Goal: Task Accomplishment & Management: Use online tool/utility

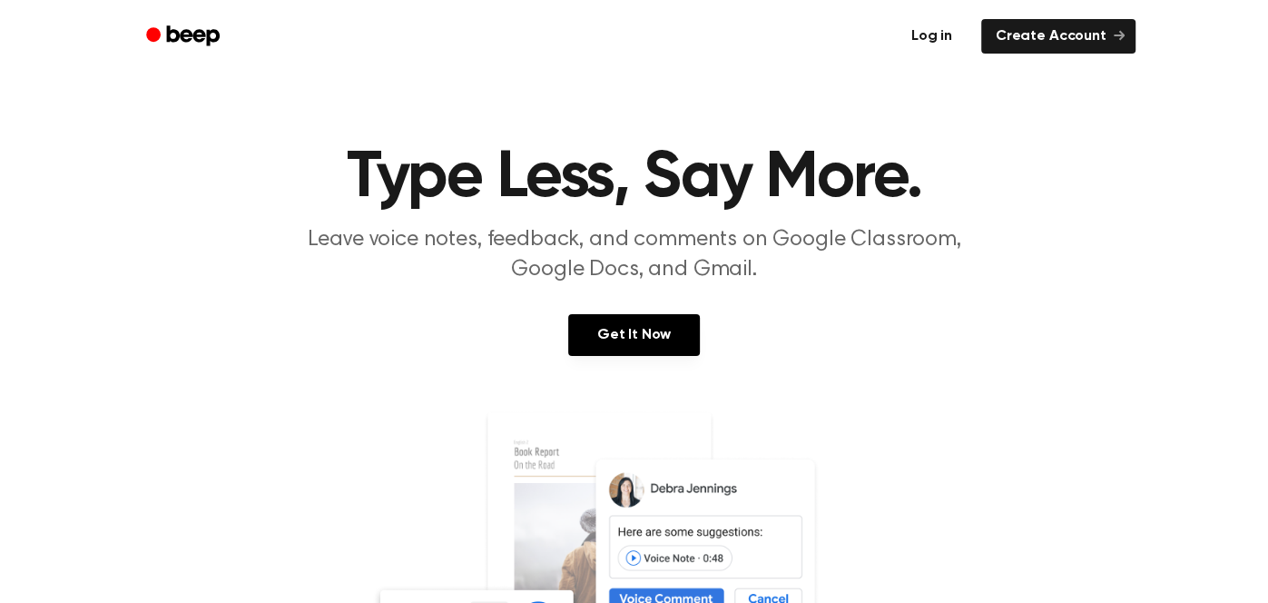
click at [921, 40] on link "Log in" at bounding box center [931, 36] width 77 height 42
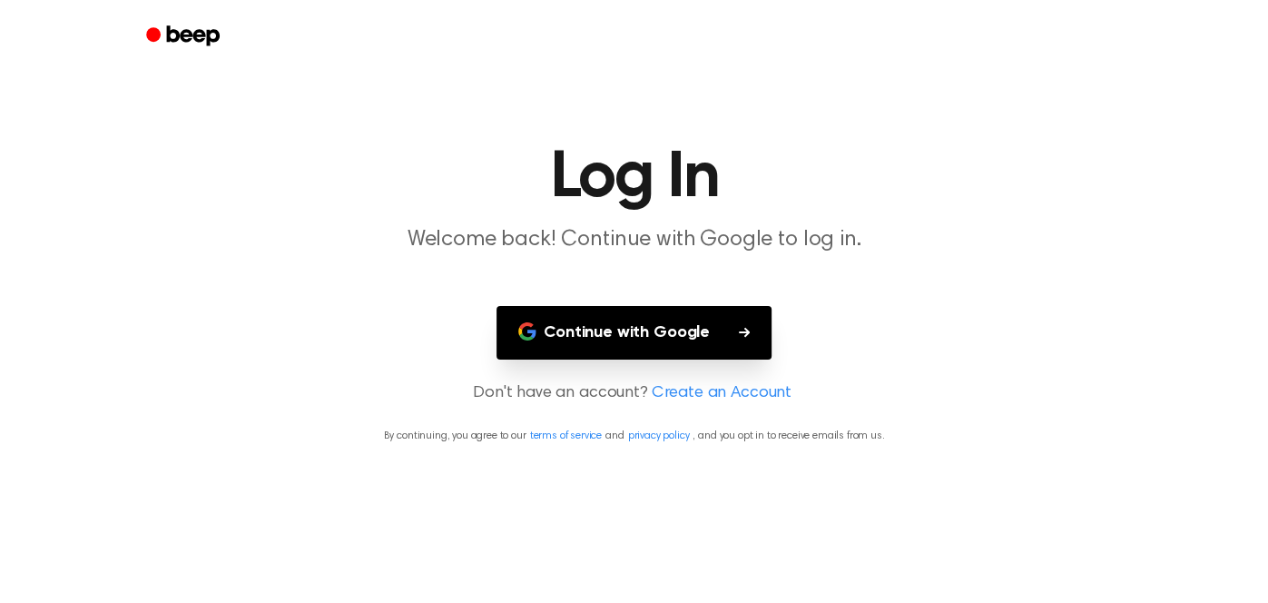
click at [672, 332] on button "Continue with Google" at bounding box center [634, 333] width 275 height 54
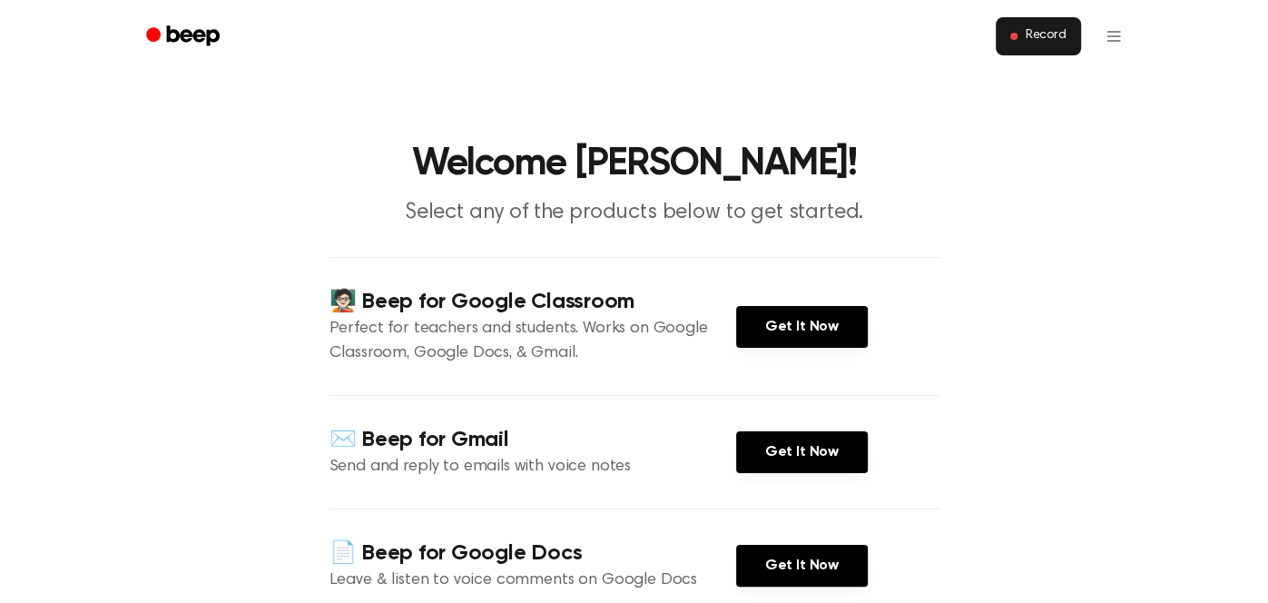
click at [1045, 49] on button "Record" at bounding box center [1038, 36] width 84 height 38
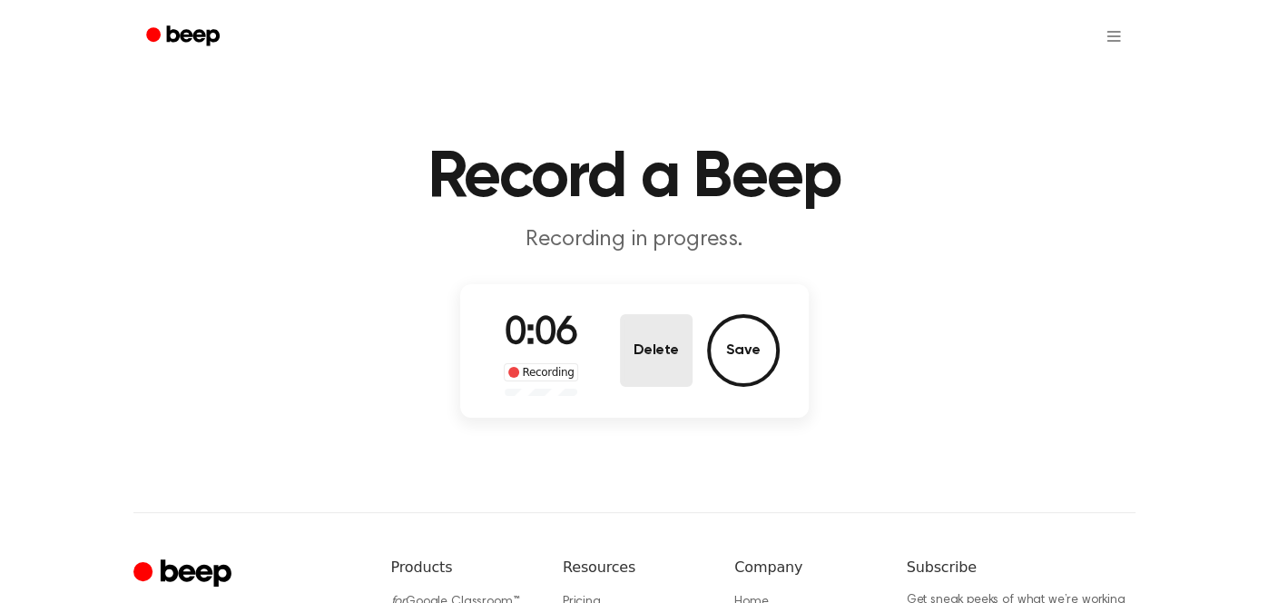
click at [655, 359] on button "Delete" at bounding box center [656, 350] width 73 height 73
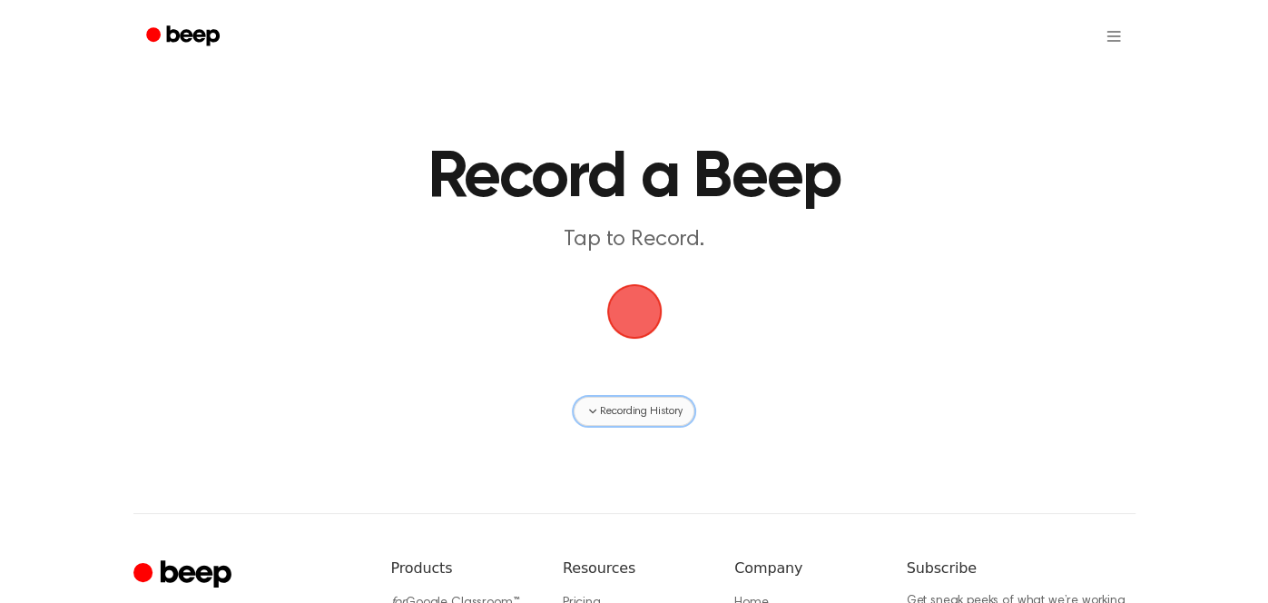
click at [648, 408] on span "Recording History" at bounding box center [641, 411] width 82 height 16
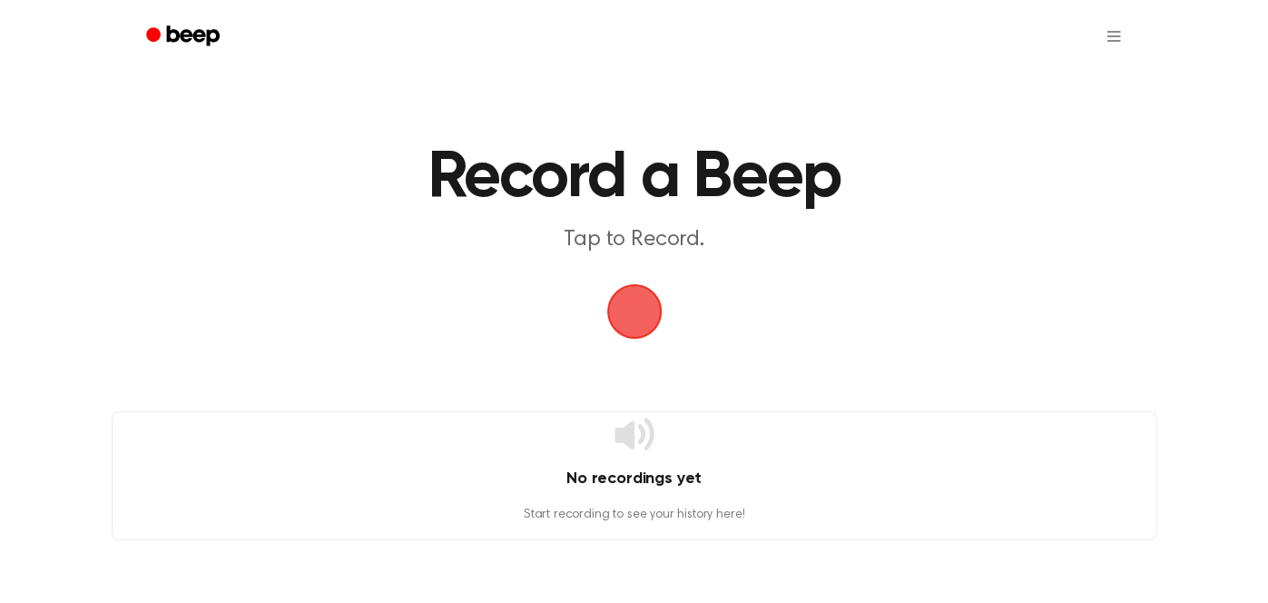
click at [649, 409] on main "Record a Beep Tap to Record. No recordings yet Start recording to see your hist…" at bounding box center [634, 270] width 1268 height 540
click at [866, 339] on main "Record a Beep Tap to Record. No recordings yet Start recording to see your hist…" at bounding box center [634, 270] width 1268 height 540
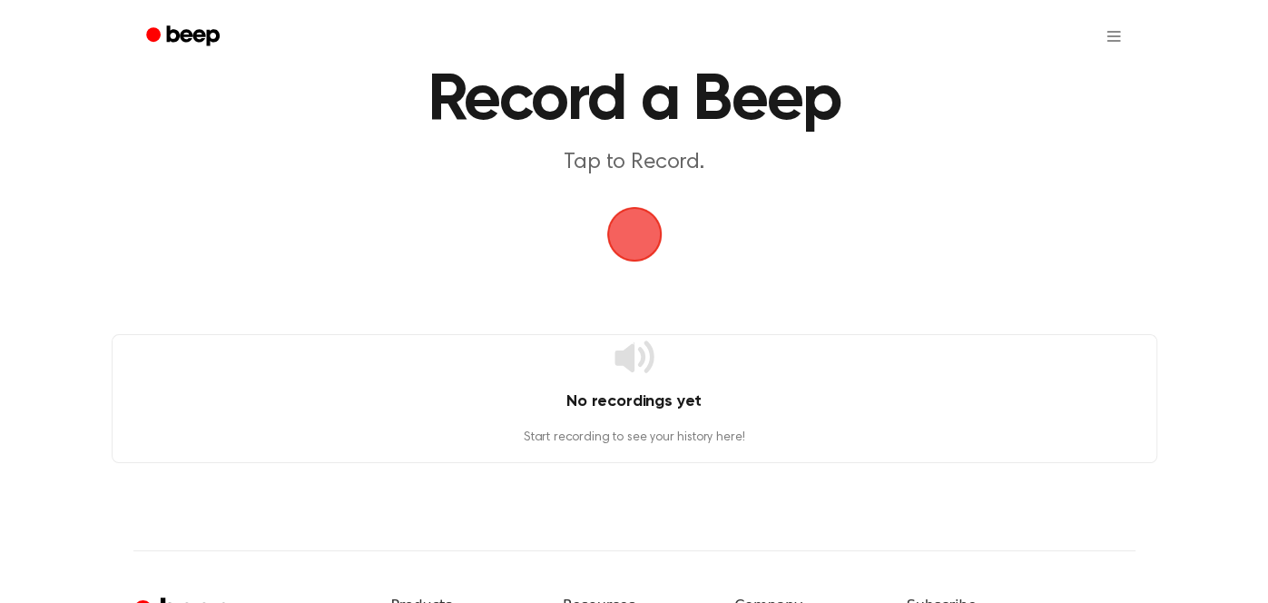
scroll to position [56, 0]
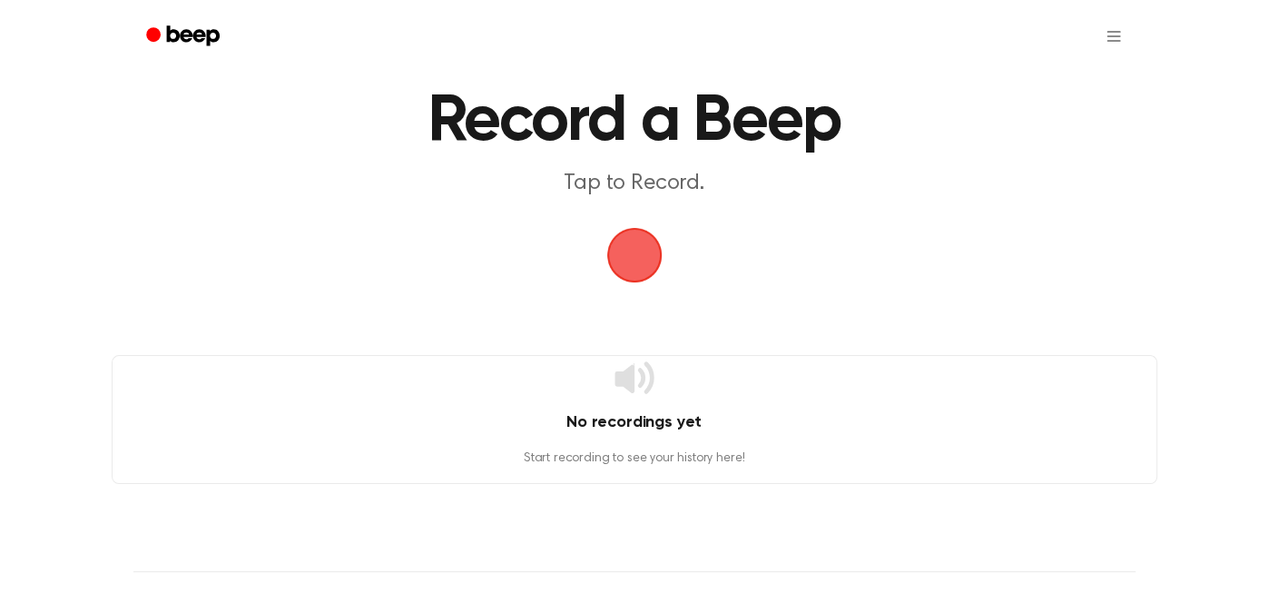
click at [625, 272] on span "button" at bounding box center [634, 255] width 62 height 62
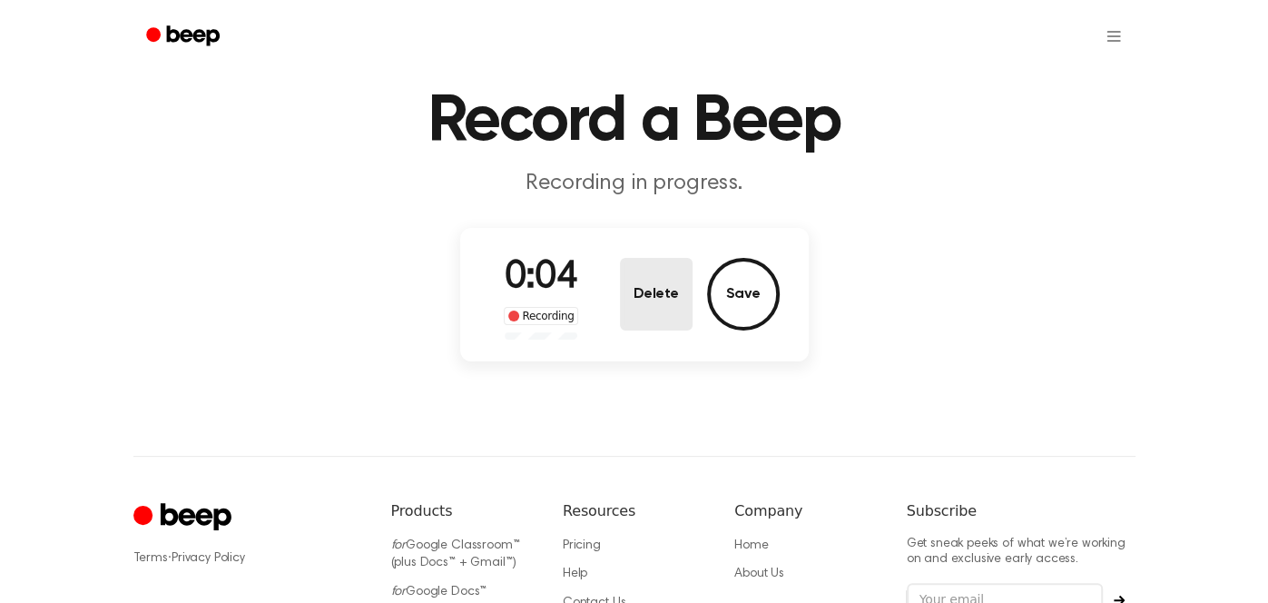
click at [679, 300] on button "Delete" at bounding box center [656, 294] width 73 height 73
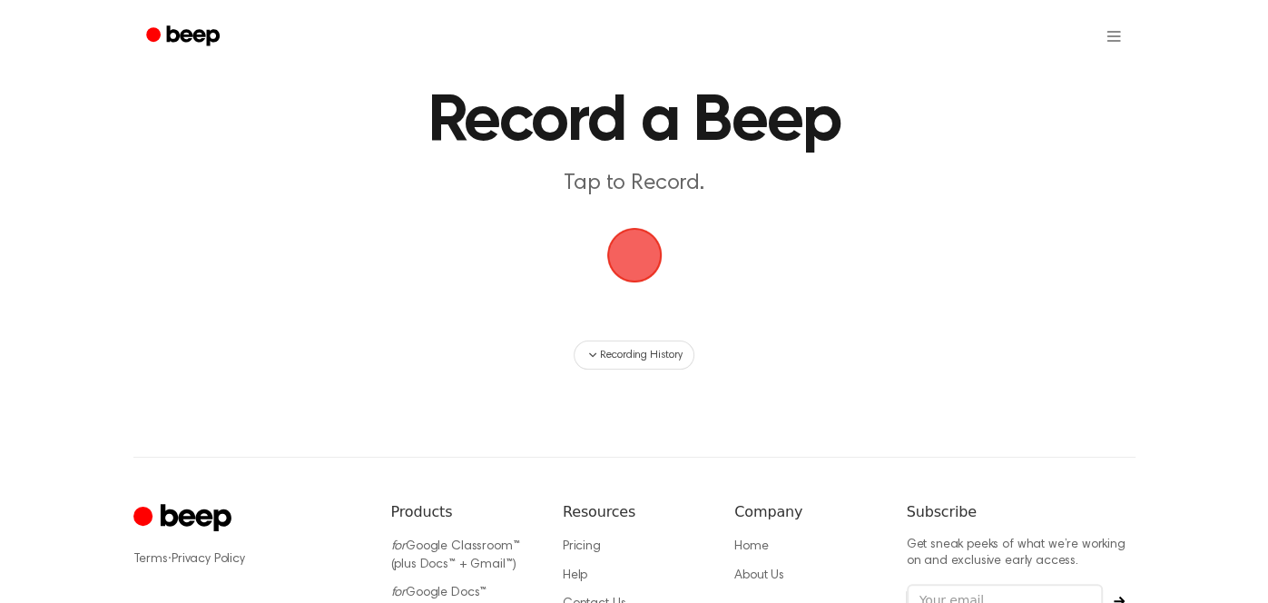
click at [624, 211] on main "Record a Beep Tap to Record. Recording History" at bounding box center [634, 157] width 1268 height 426
click at [638, 263] on span "button" at bounding box center [634, 254] width 65 height 65
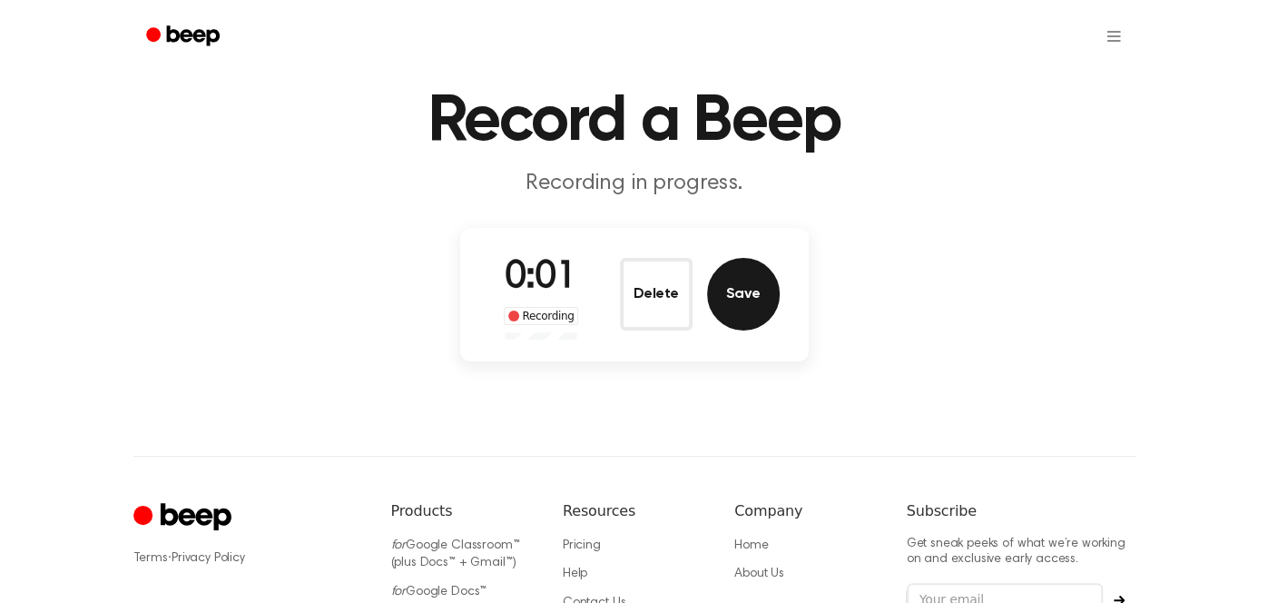
click at [756, 300] on button "Save" at bounding box center [743, 294] width 73 height 73
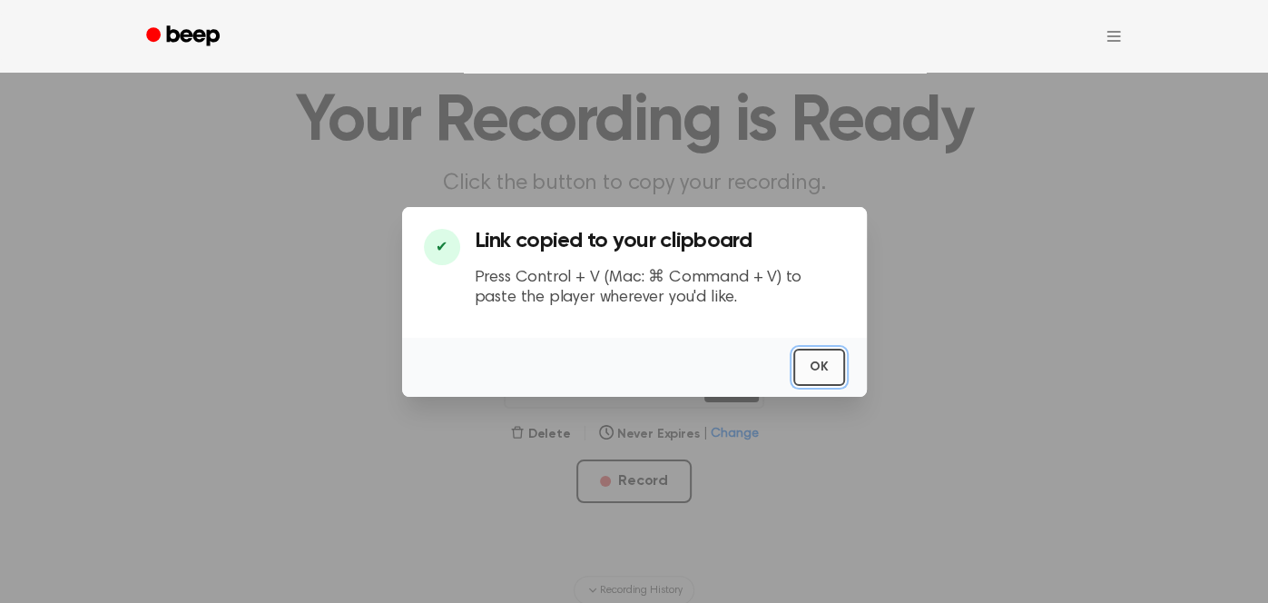
click at [816, 370] on button "OK" at bounding box center [819, 367] width 52 height 37
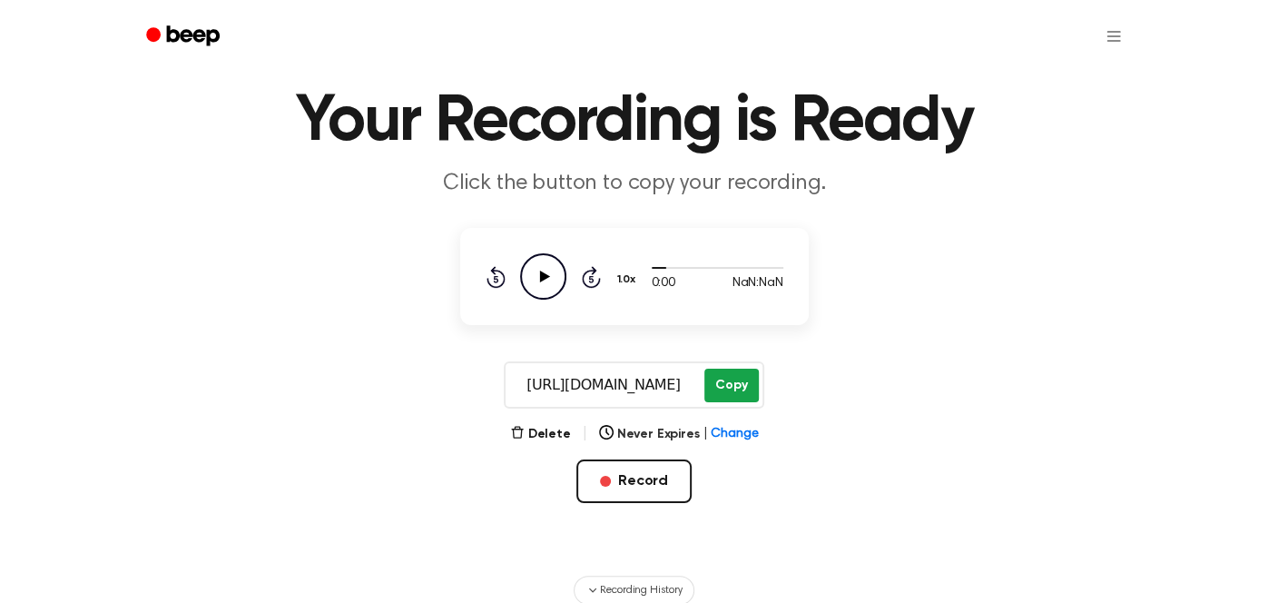
click at [730, 385] on button "Copy" at bounding box center [731, 386] width 54 height 34
click at [636, 470] on button "Record" at bounding box center [633, 481] width 115 height 44
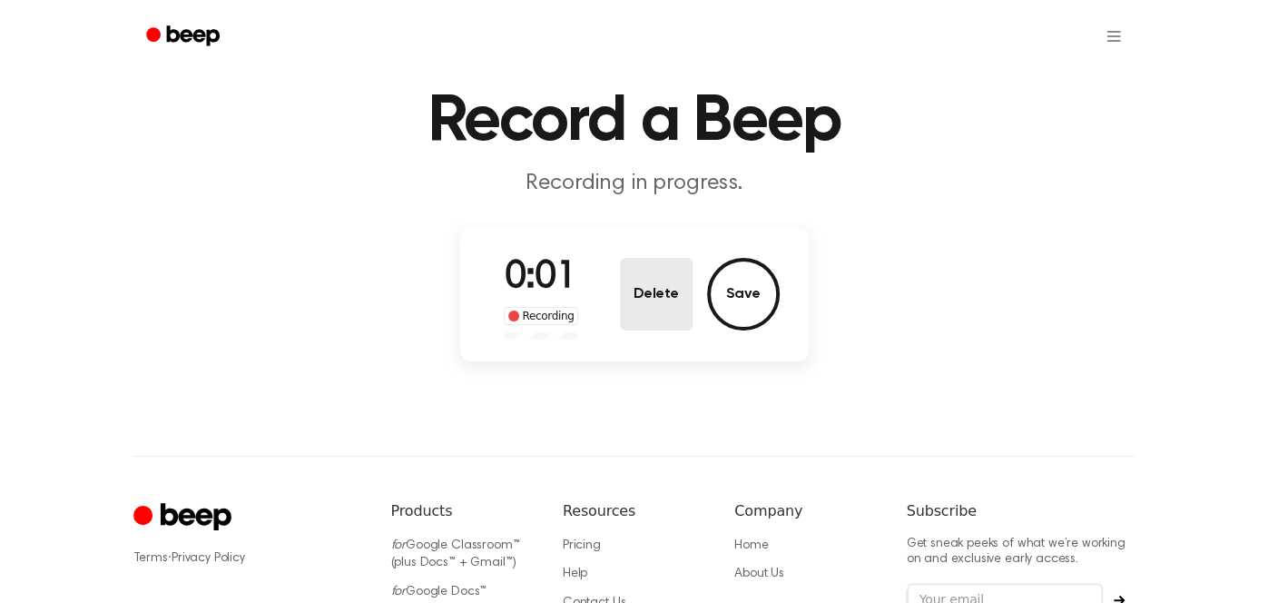
click at [654, 305] on button "Delete" at bounding box center [656, 294] width 73 height 73
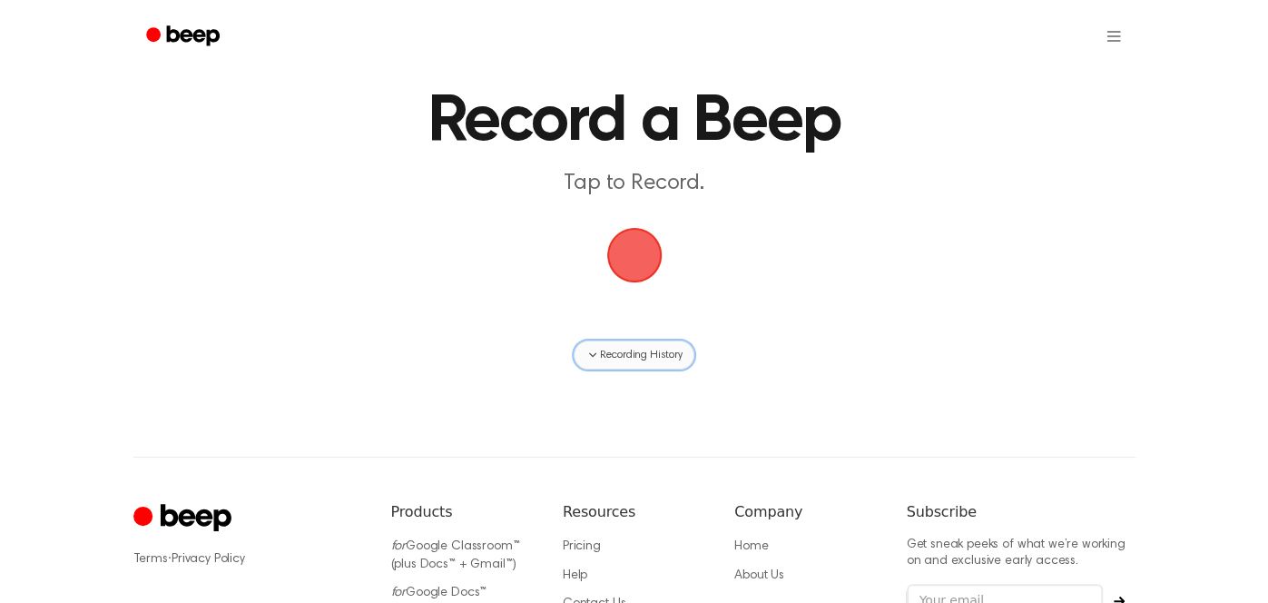
click at [591, 349] on icon "button" at bounding box center [592, 355] width 15 height 15
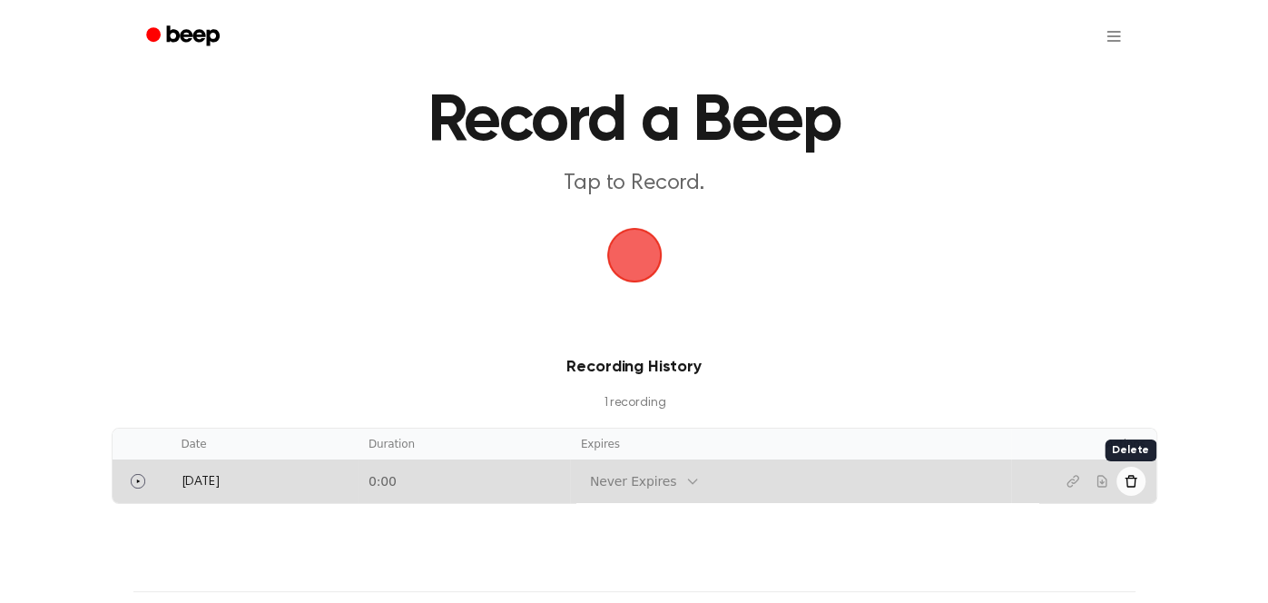
click at [1136, 487] on icon "Delete recording" at bounding box center [1131, 481] width 15 height 15
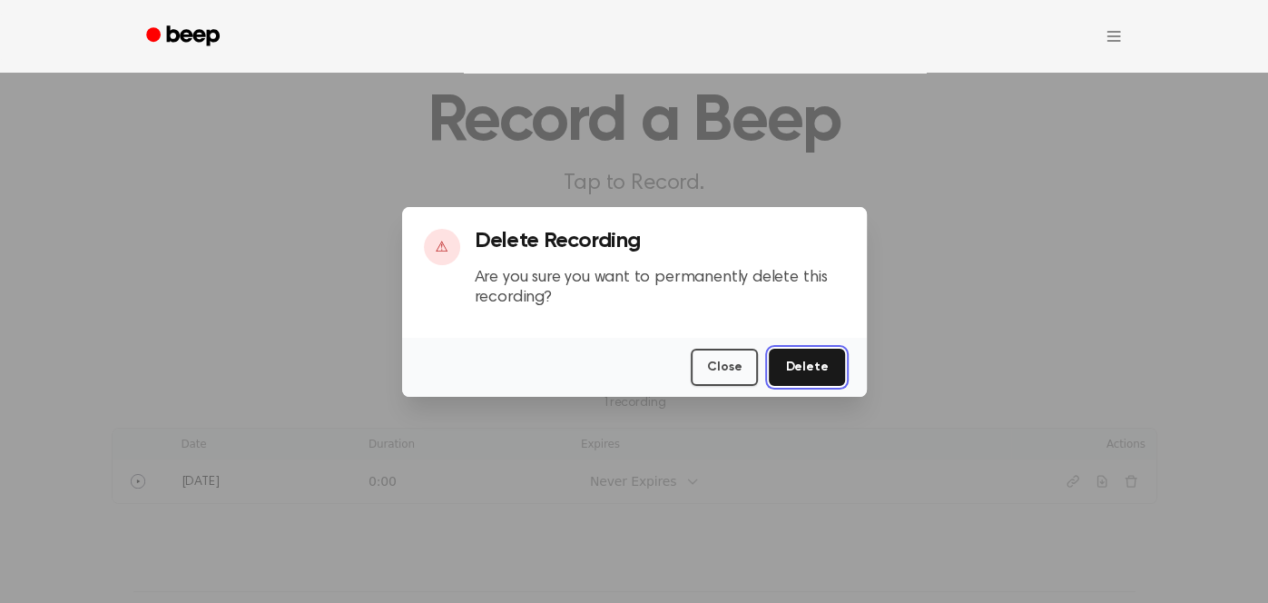
click at [803, 358] on button "Delete" at bounding box center [806, 367] width 75 height 37
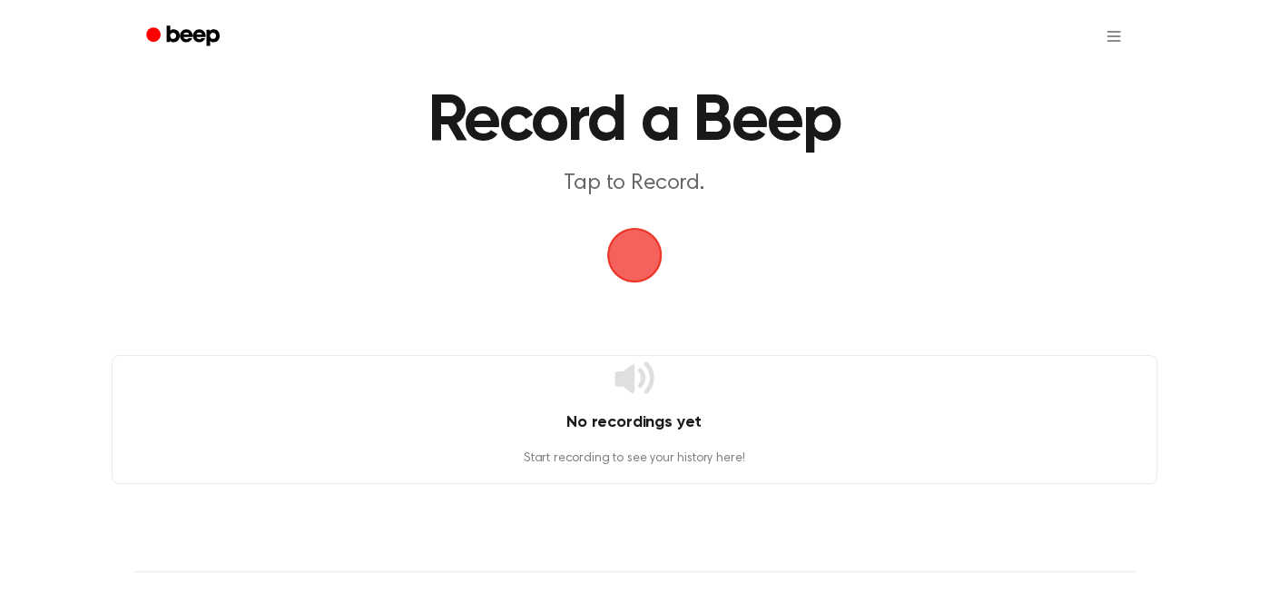
click at [628, 263] on span "button" at bounding box center [634, 255] width 62 height 62
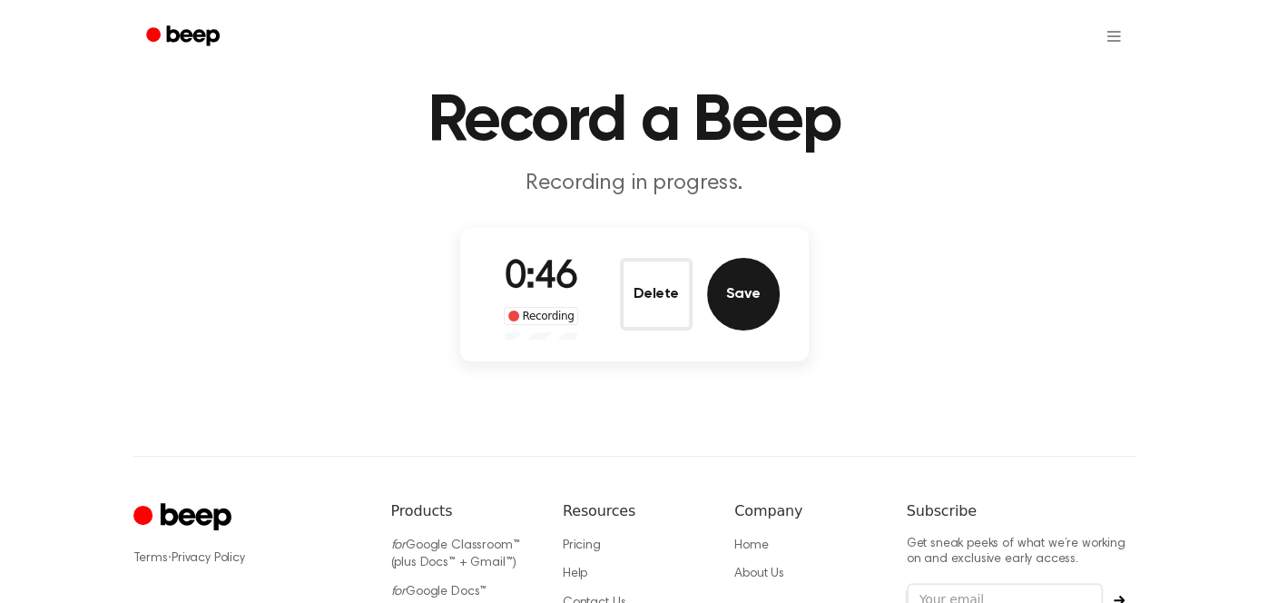
click at [735, 297] on button "Save" at bounding box center [743, 294] width 73 height 73
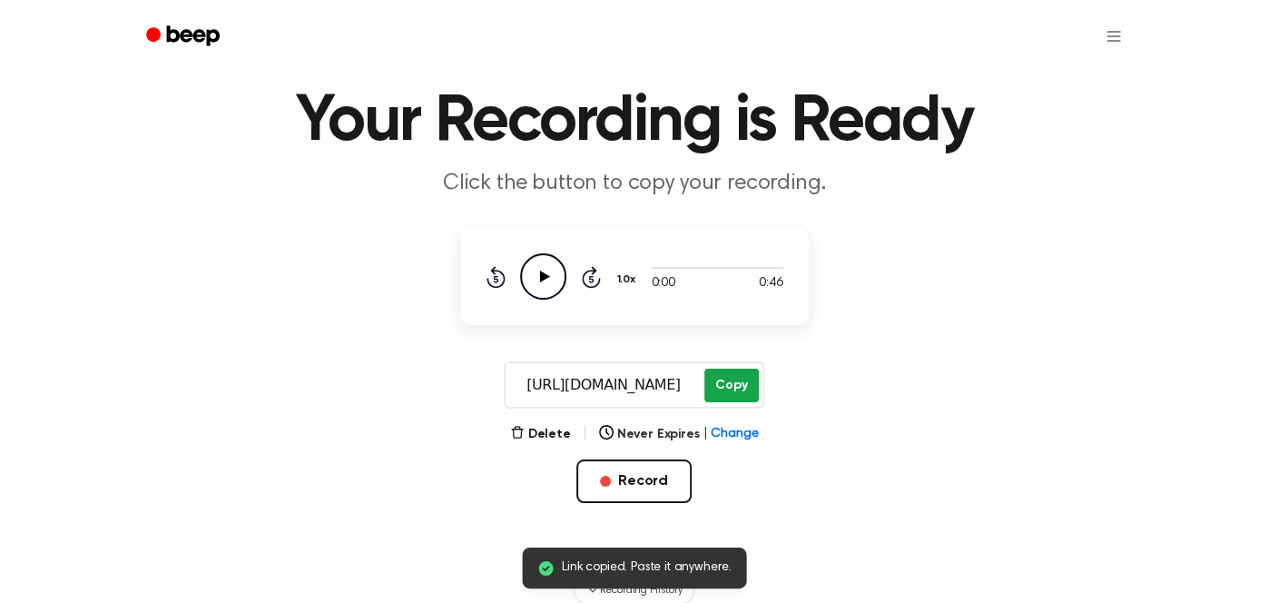
click at [724, 382] on button "Copy" at bounding box center [731, 386] width 54 height 34
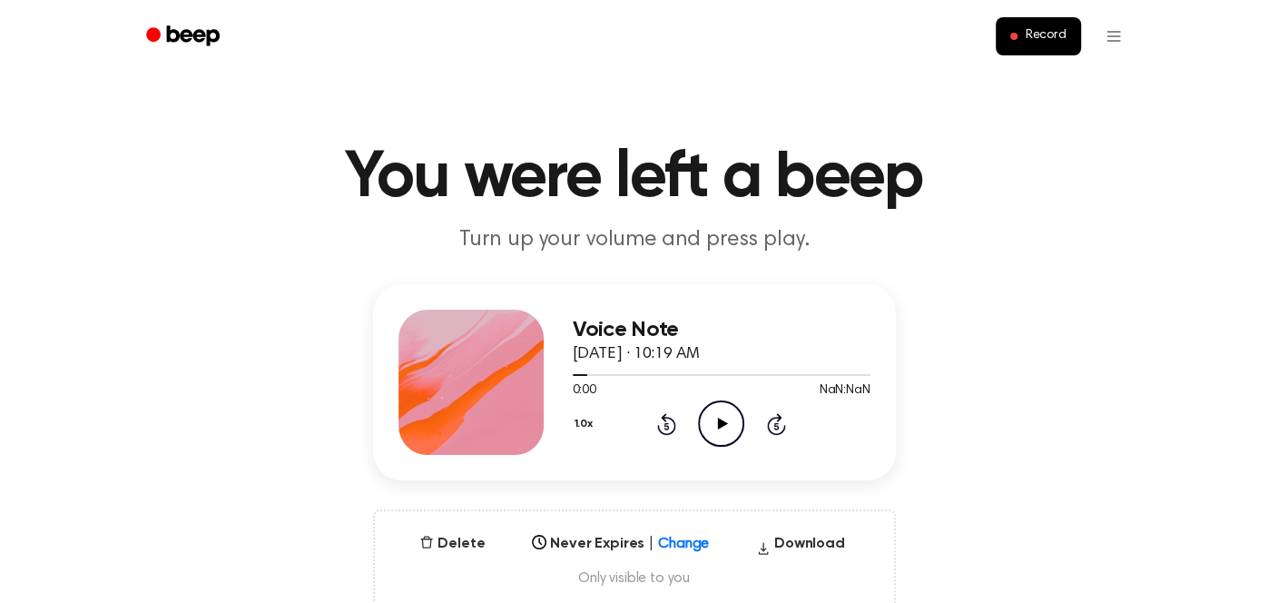
click at [723, 411] on icon "Play Audio" at bounding box center [721, 423] width 46 height 46
click at [734, 425] on icon "Play Audio" at bounding box center [721, 423] width 46 height 46
click at [729, 425] on icon "Pause Audio" at bounding box center [721, 423] width 46 height 46
